Goal: Check status: Check status

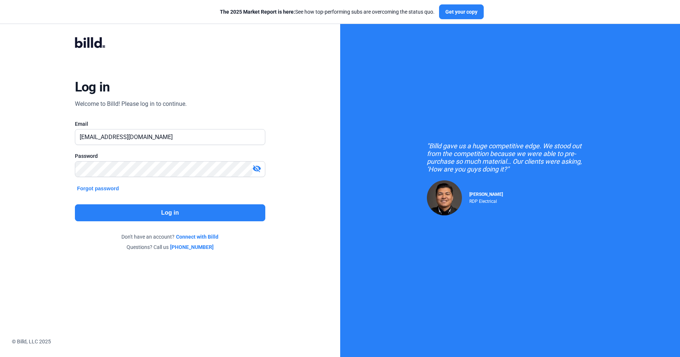
click at [172, 217] on button "Log in" at bounding box center [170, 213] width 190 height 17
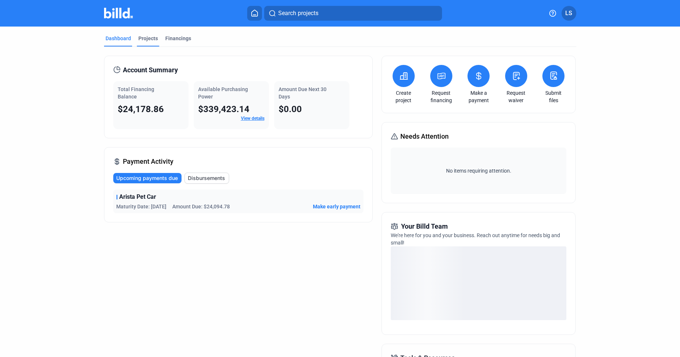
click at [144, 37] on div "Projects" at bounding box center [148, 38] width 20 height 7
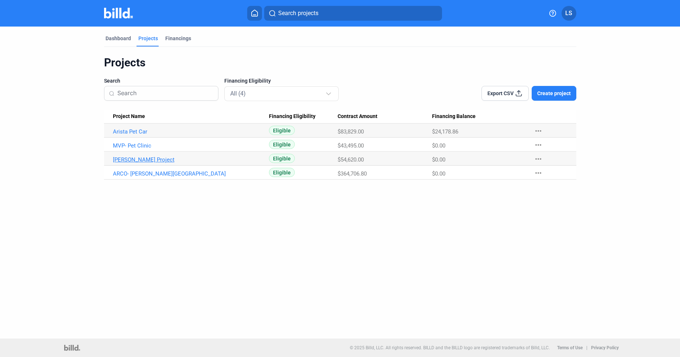
click at [163, 135] on link "[PERSON_NAME] Project" at bounding box center [191, 131] width 156 height 7
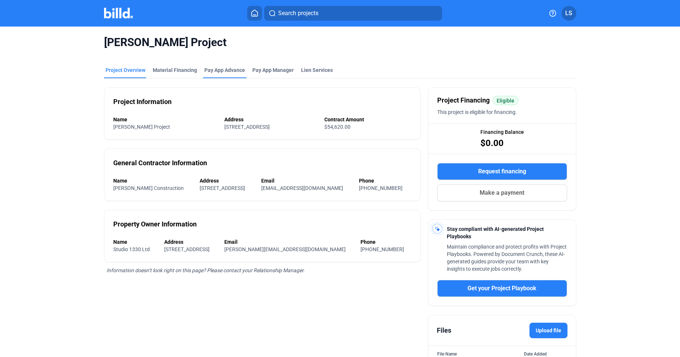
click at [220, 68] on div "Pay App Advance" at bounding box center [225, 69] width 41 height 7
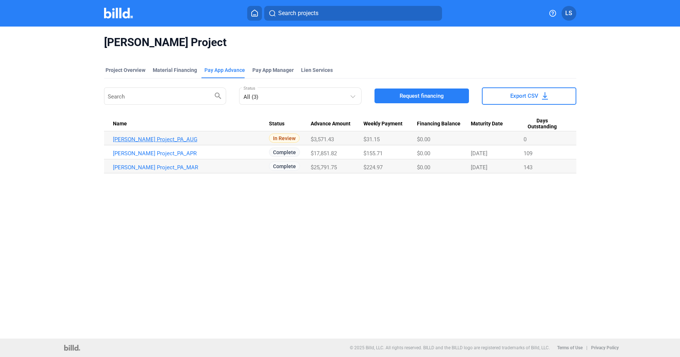
click at [140, 140] on link "[PERSON_NAME] Project_PA_AUG" at bounding box center [191, 139] width 156 height 7
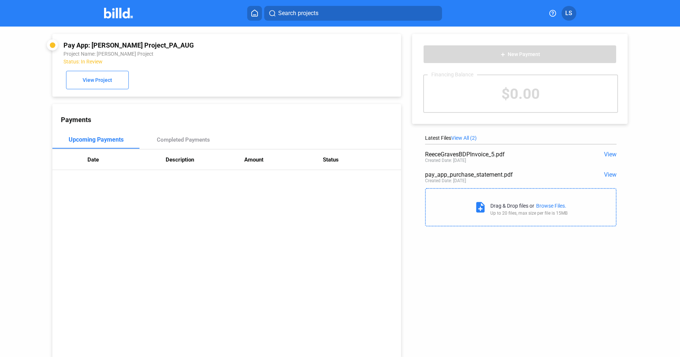
click at [610, 174] on span "View" at bounding box center [610, 174] width 13 height 7
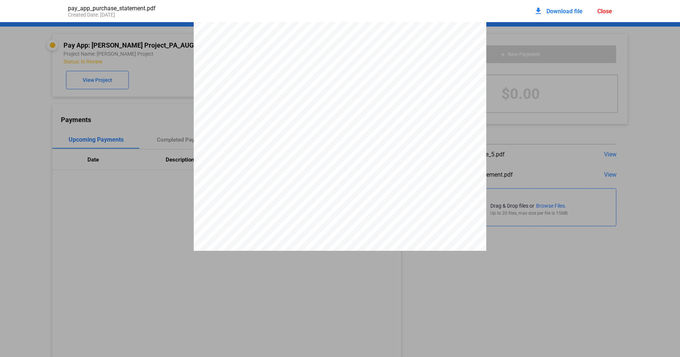
scroll to position [126, 0]
drag, startPoint x: 302, startPoint y: 191, endPoint x: 335, endPoint y: 199, distance: 34.1
click at [335, 199] on div "PAY APP PURCHASE STATEMENT This PAY APP PURCHASE STATEMENT is being executed an…" at bounding box center [340, 103] width 293 height 414
click at [334, 199] on div "PAY APP PURCHASE STATEMENT This PAY APP PURCHASE STATEMENT is being executed an…" at bounding box center [340, 103] width 293 height 414
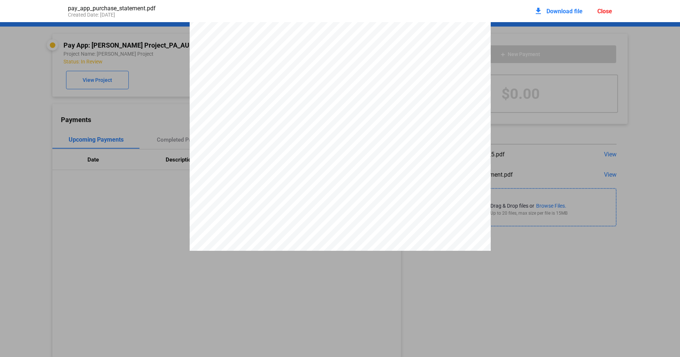
scroll to position [3658, 0]
click at [79, 260] on pdf-viewer "PAY APP PURCHASE STATEMENT This PAY APP PURCHASE STATEMENT is being executed an…" at bounding box center [340, 165] width 680 height 286
click at [325, 77] on div "To Be Paid this Period" at bounding box center [340, 56] width 301 height 390
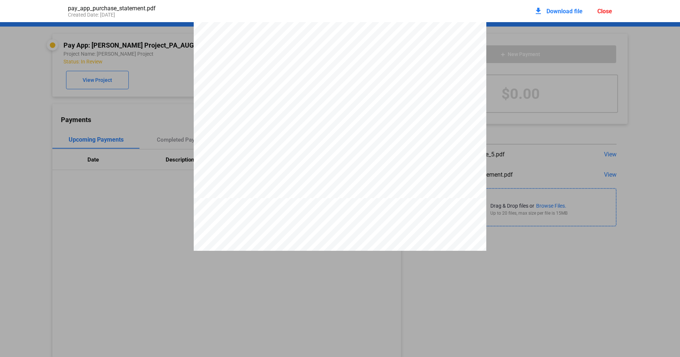
scroll to position [0, 0]
